Goal: Task Accomplishment & Management: Manage account settings

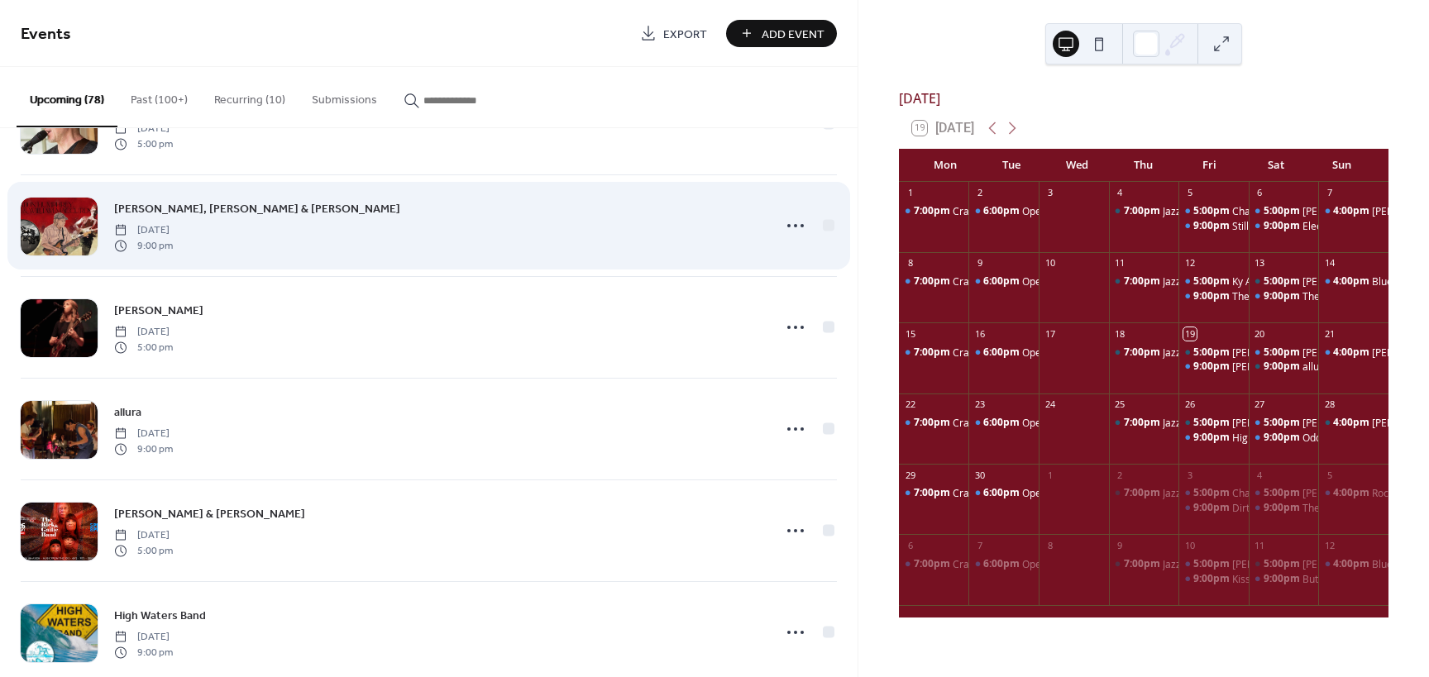
scroll to position [83, 0]
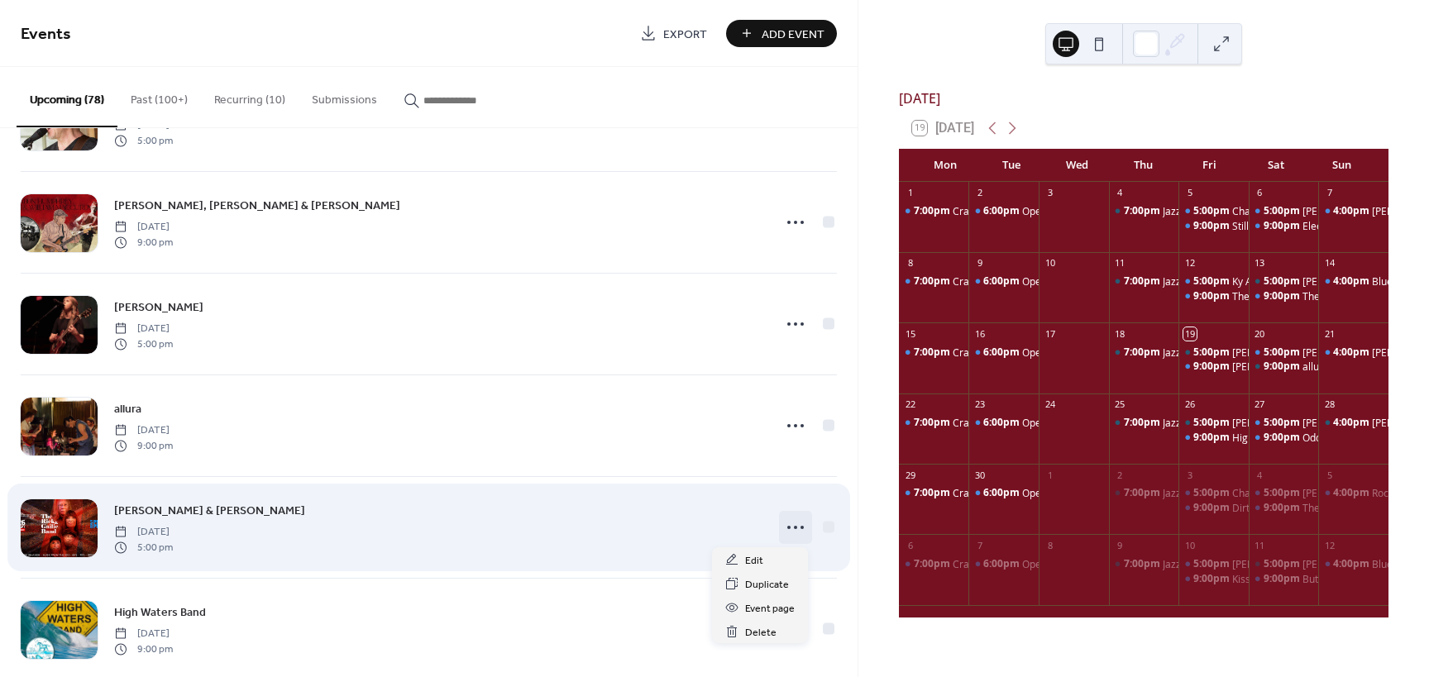
click at [785, 527] on icon at bounding box center [795, 527] width 26 height 26
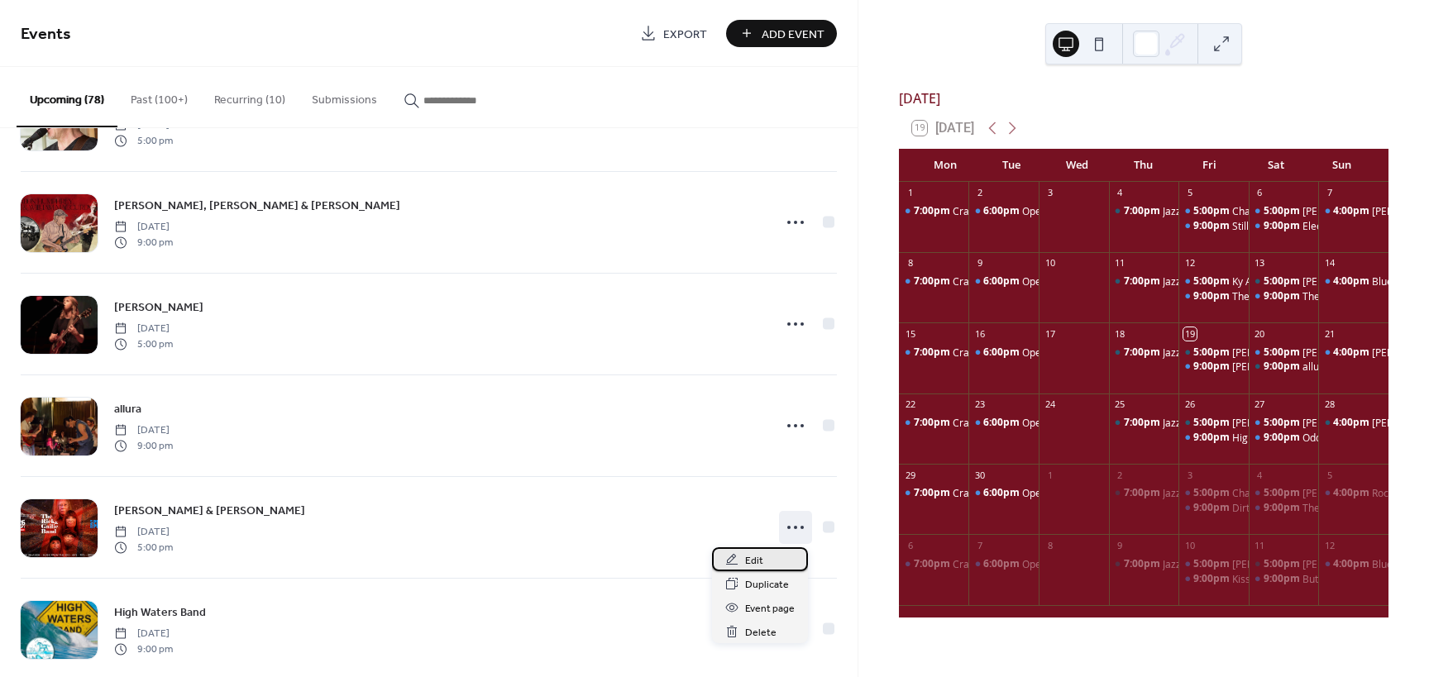
click at [752, 557] on span "Edit" at bounding box center [754, 560] width 18 height 17
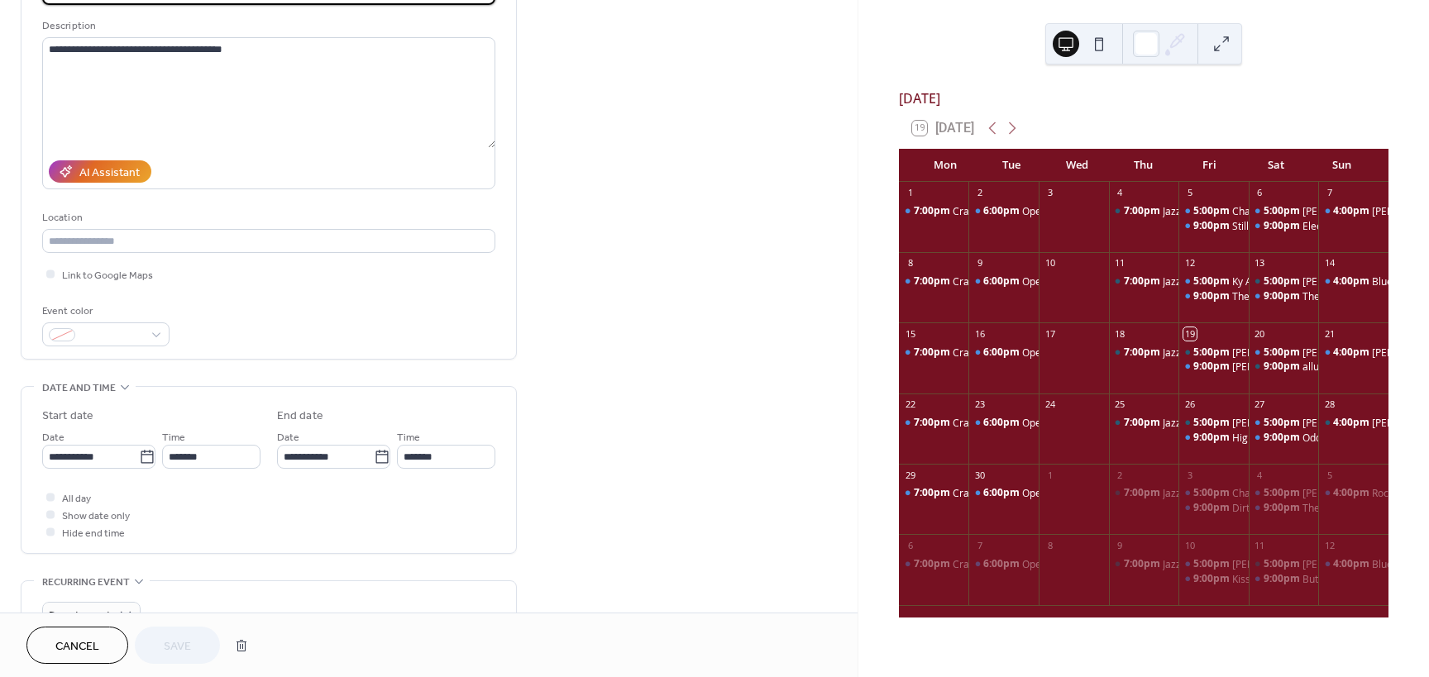
scroll to position [165, 0]
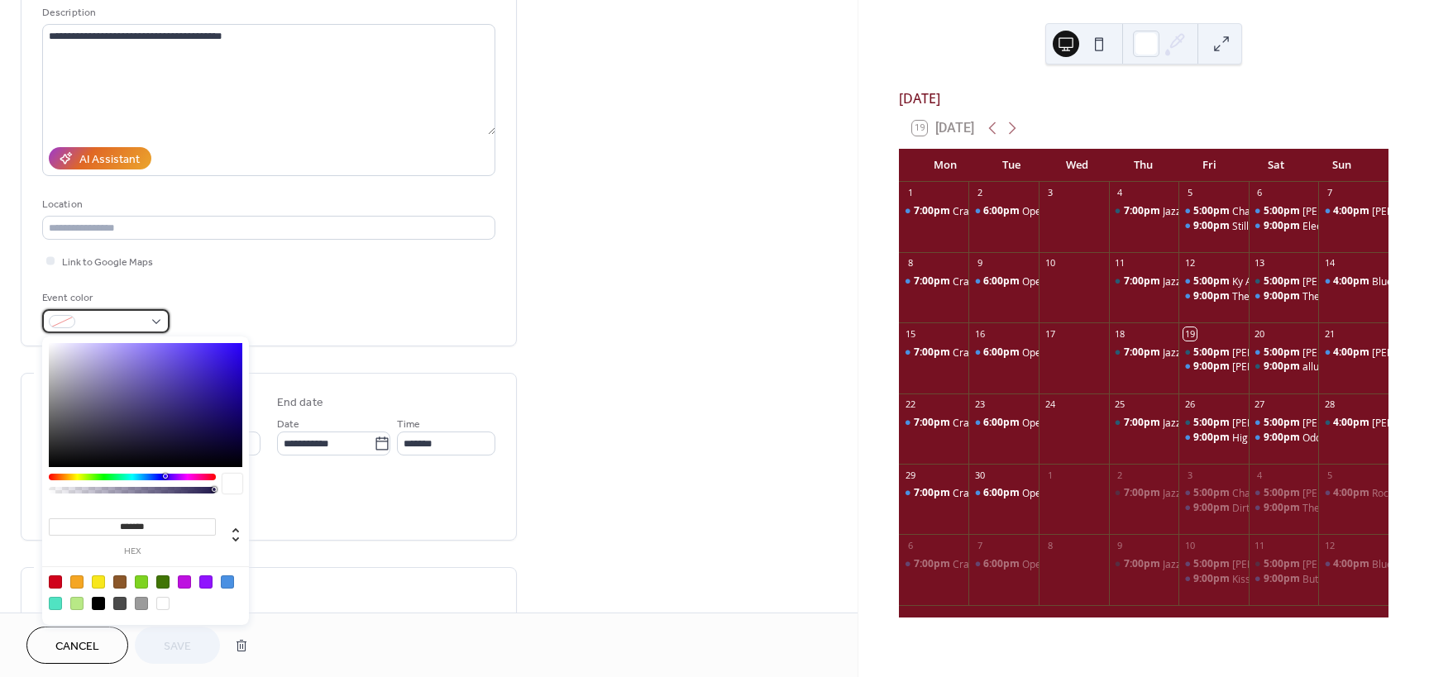
click at [154, 322] on div at bounding box center [105, 321] width 127 height 24
click at [227, 580] on div at bounding box center [227, 581] width 13 height 13
type input "*******"
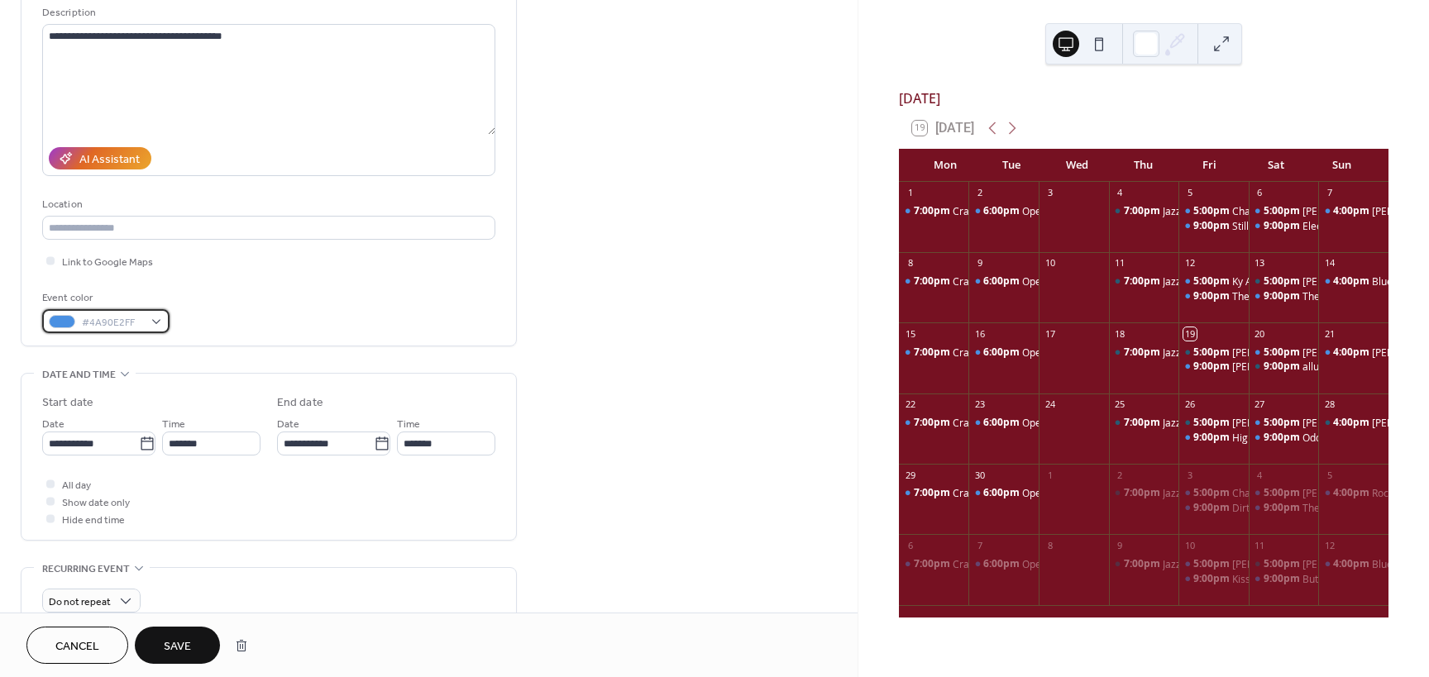
click at [157, 325] on div "#4A90E2FF" at bounding box center [105, 321] width 127 height 24
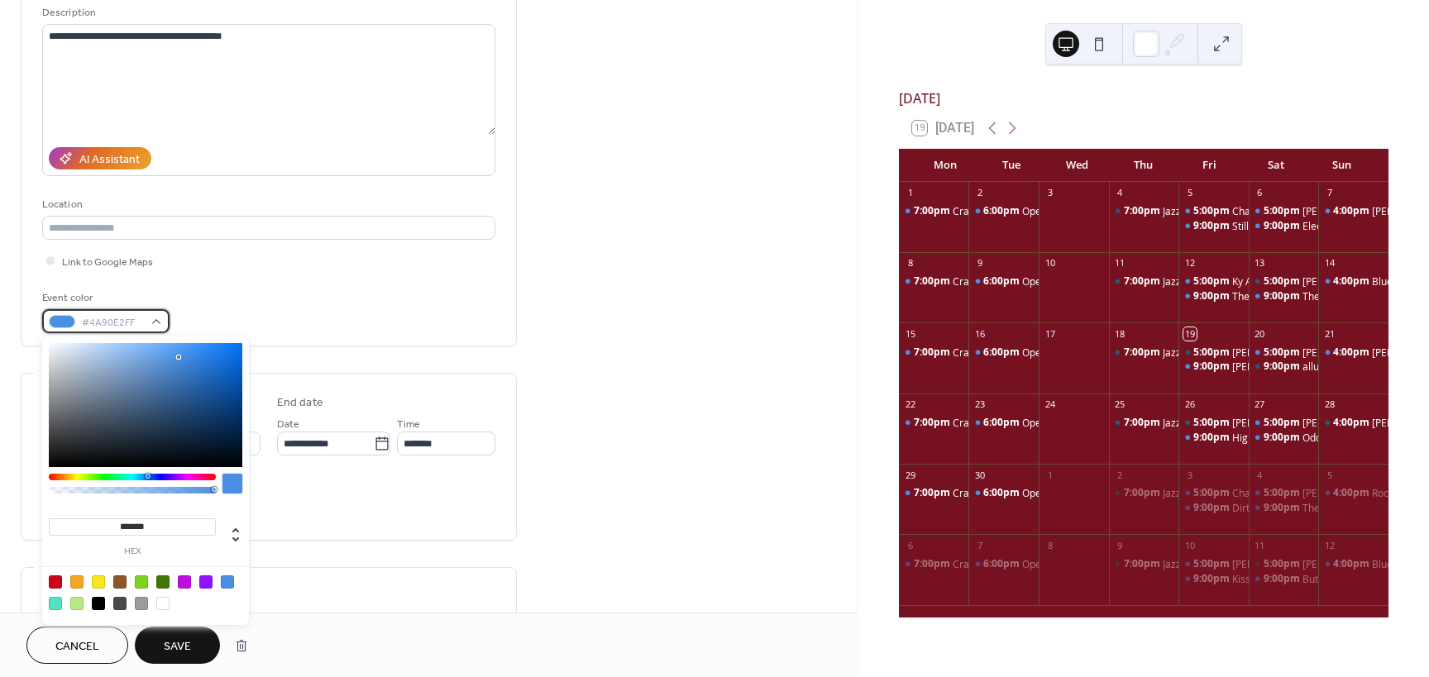
click at [157, 325] on div "#4A90E2FF" at bounding box center [105, 321] width 127 height 24
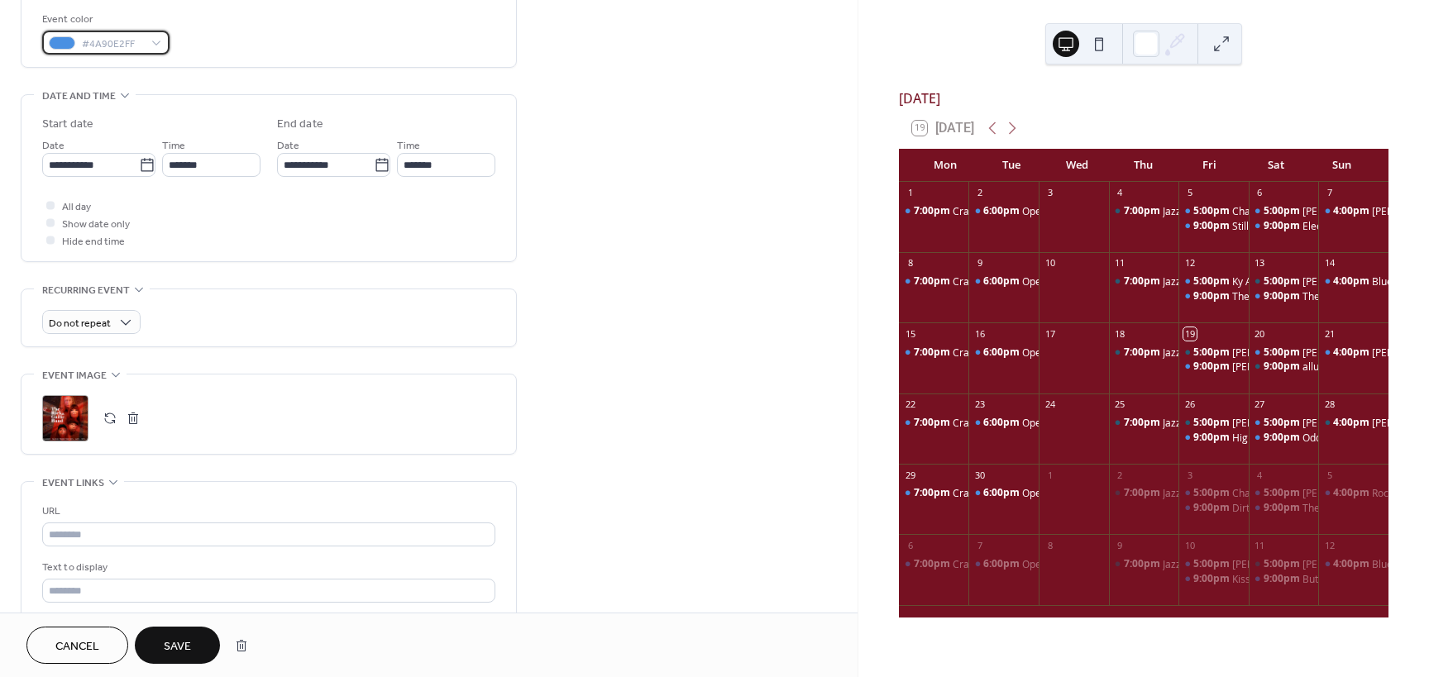
scroll to position [496, 0]
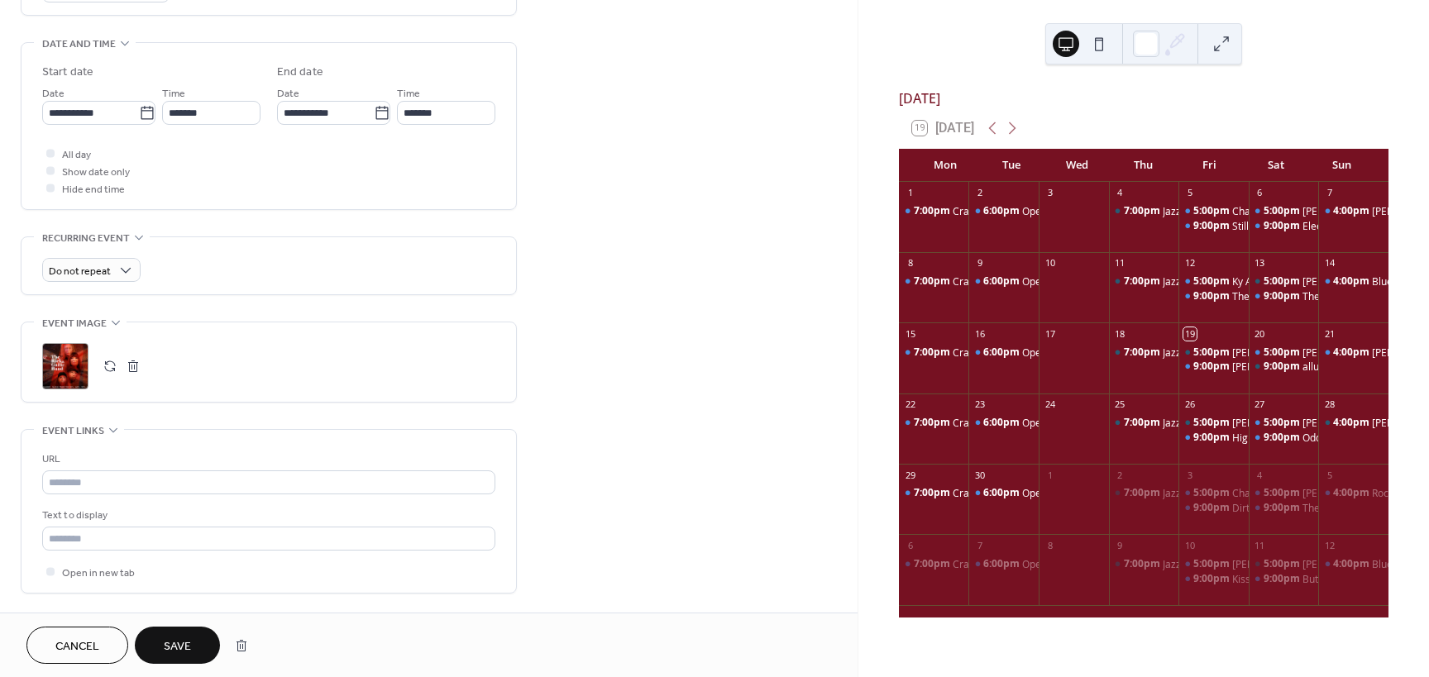
click at [76, 356] on div ";" at bounding box center [65, 366] width 46 height 46
click at [174, 643] on span "Save" at bounding box center [177, 646] width 27 height 17
